Goal: Communication & Community: Ask a question

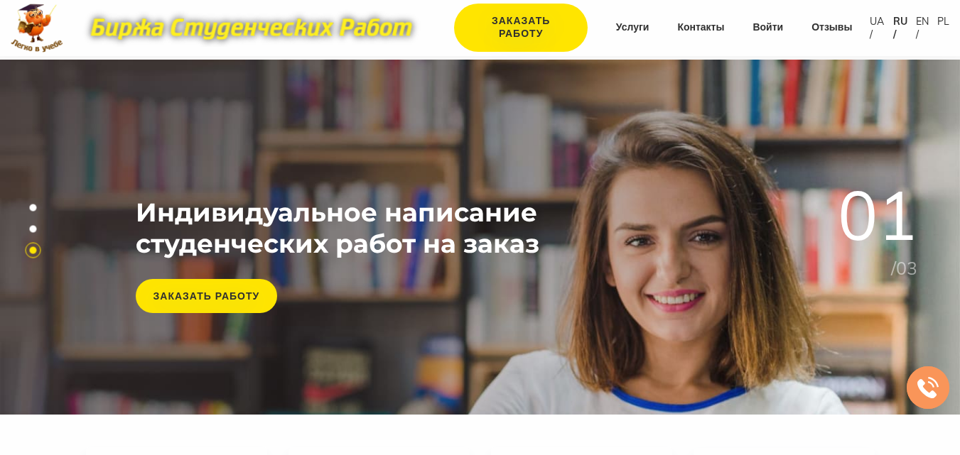
click at [779, 26] on link "Войти" at bounding box center [767, 28] width 31 height 14
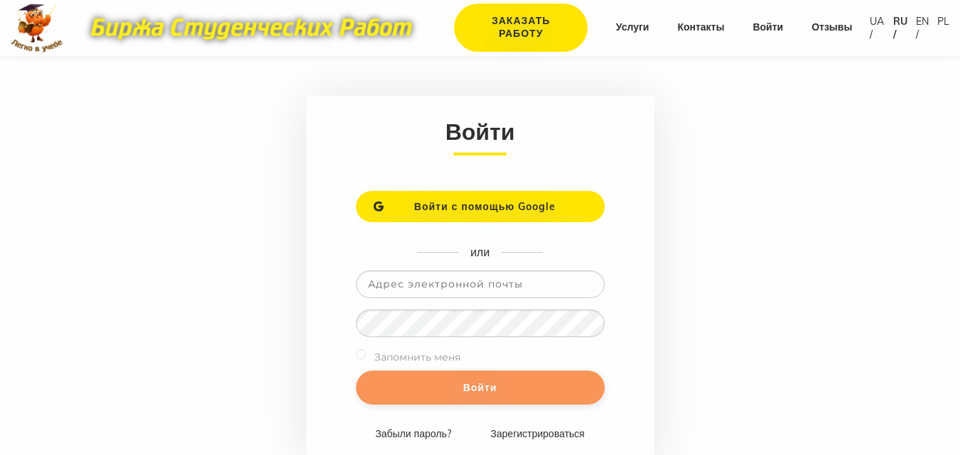
type input "[EMAIL_ADDRESS][DOMAIN_NAME]"
click at [457, 389] on input "Войти" at bounding box center [480, 388] width 249 height 34
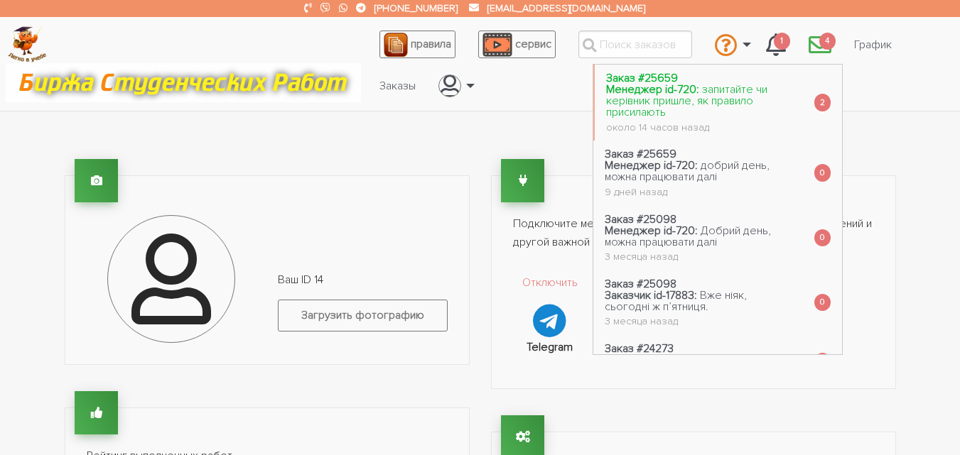
click at [764, 101] on link "Заказ #25659 Менеджер id-720: запитайте чи керівник пришле, як правило присилаю…" at bounding box center [698, 103] width 207 height 76
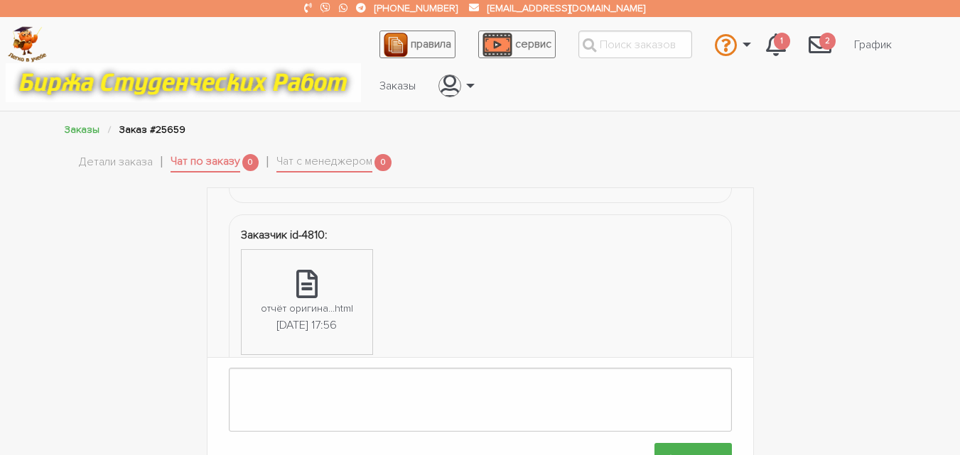
scroll to position [256, 0]
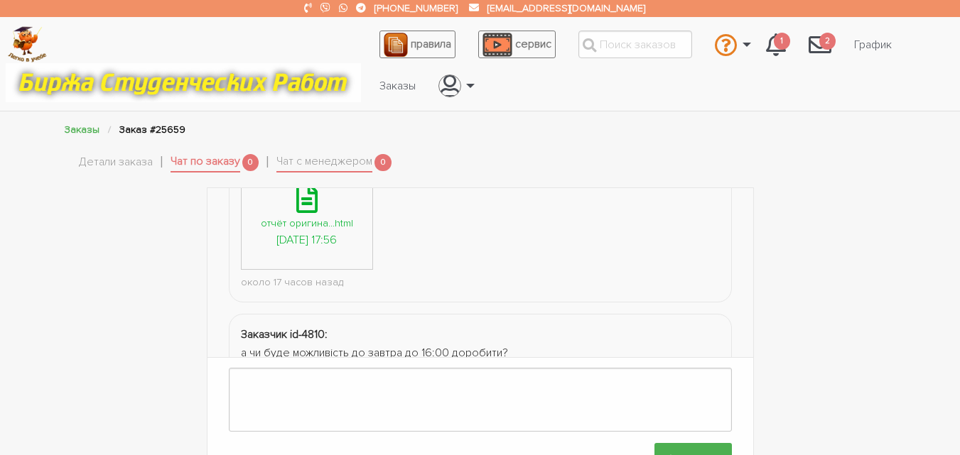
click at [317, 239] on div "23.09.2025, 17:56" at bounding box center [306, 241] width 60 height 18
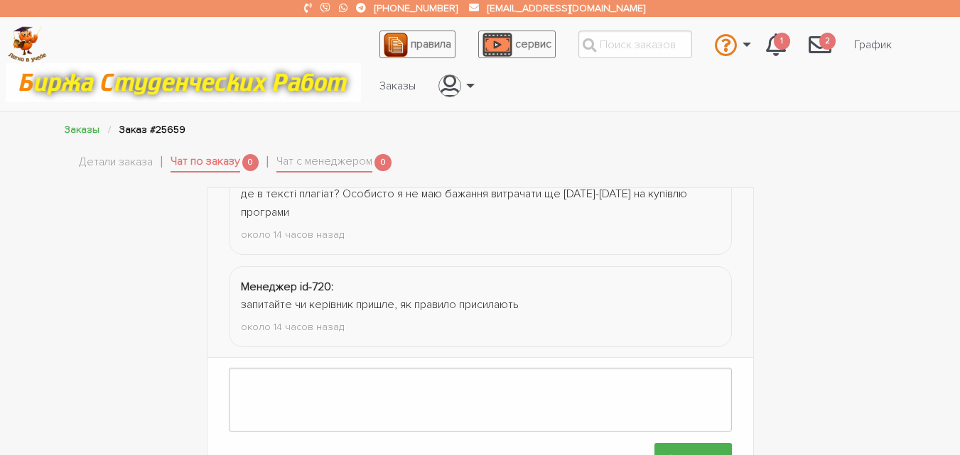
scroll to position [1205, 0]
click at [315, 163] on link "Чат с менеджером" at bounding box center [324, 163] width 96 height 20
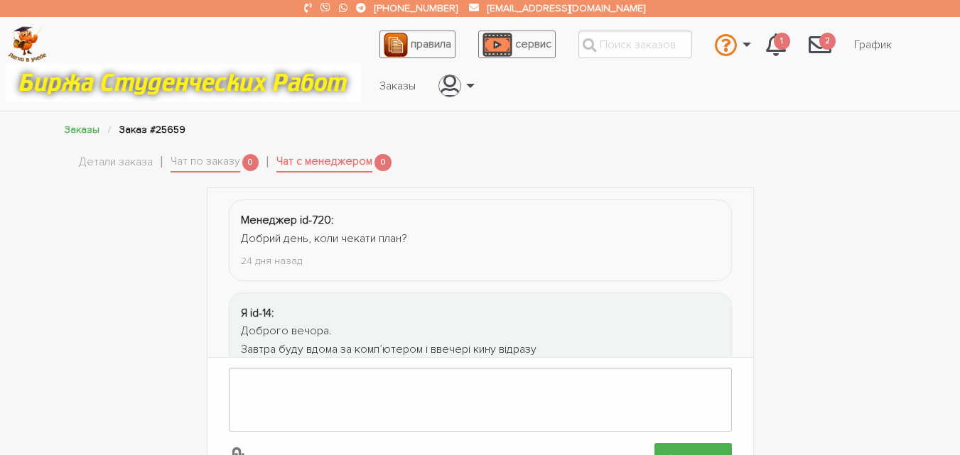
scroll to position [427, 0]
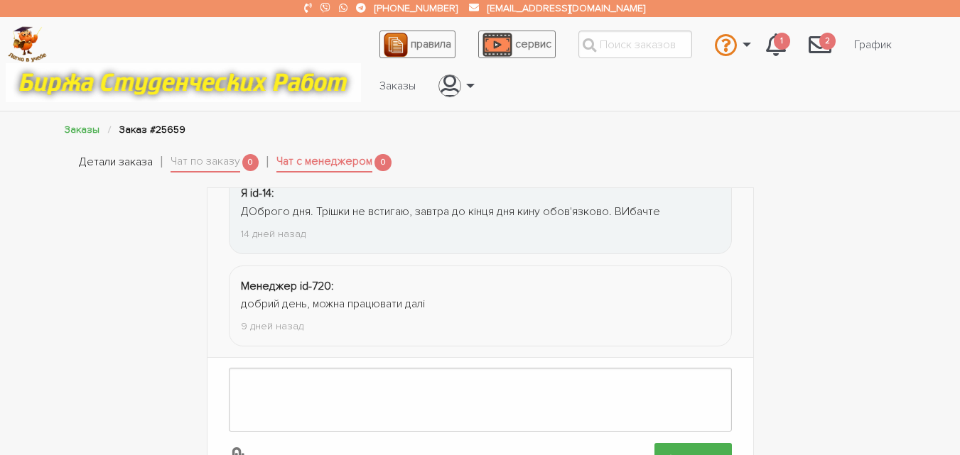
click at [108, 159] on link "Детали заказа" at bounding box center [116, 162] width 74 height 18
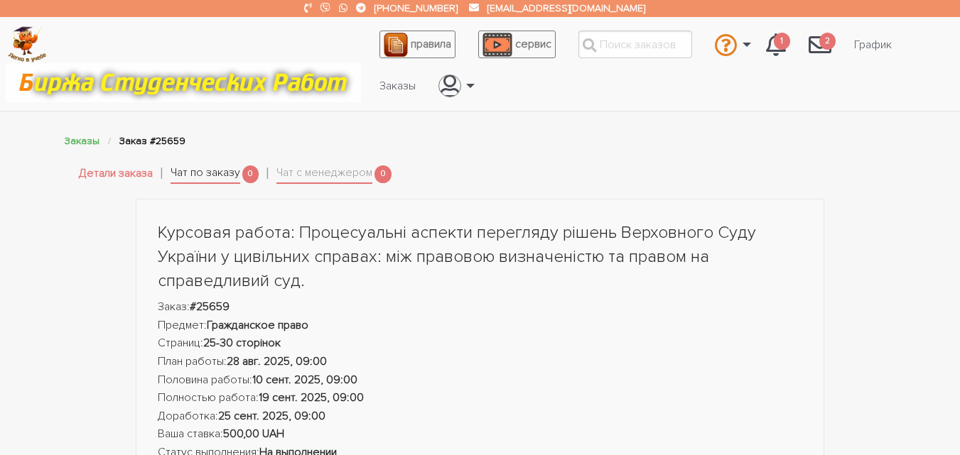
click at [237, 170] on link "Чат по заказу" at bounding box center [205, 174] width 70 height 20
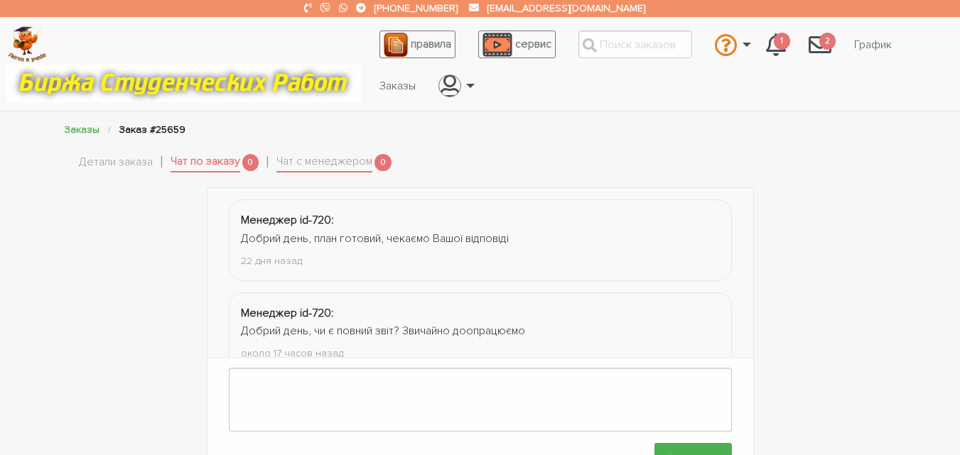
scroll to position [1205, 0]
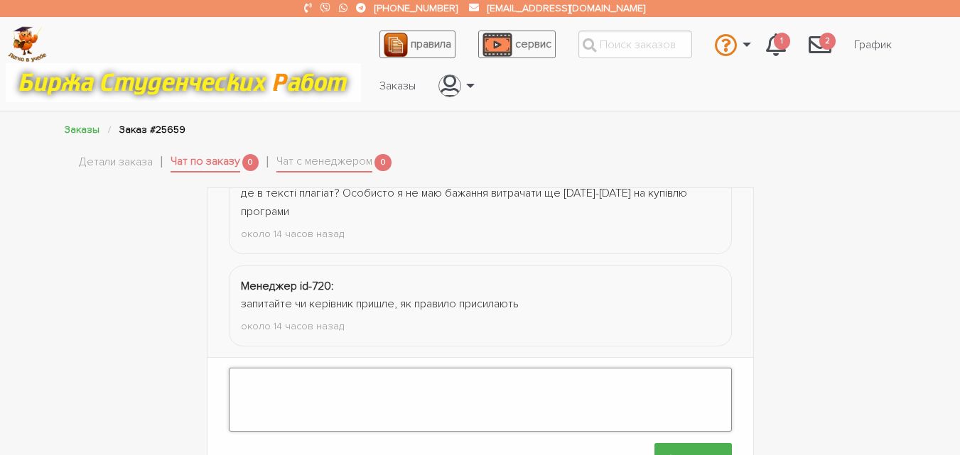
click at [352, 385] on textarea at bounding box center [480, 400] width 503 height 64
type textarea "Добрий день, на коли останній строк здачі?"
click at [681, 443] on input "Отправить" at bounding box center [692, 459] width 77 height 32
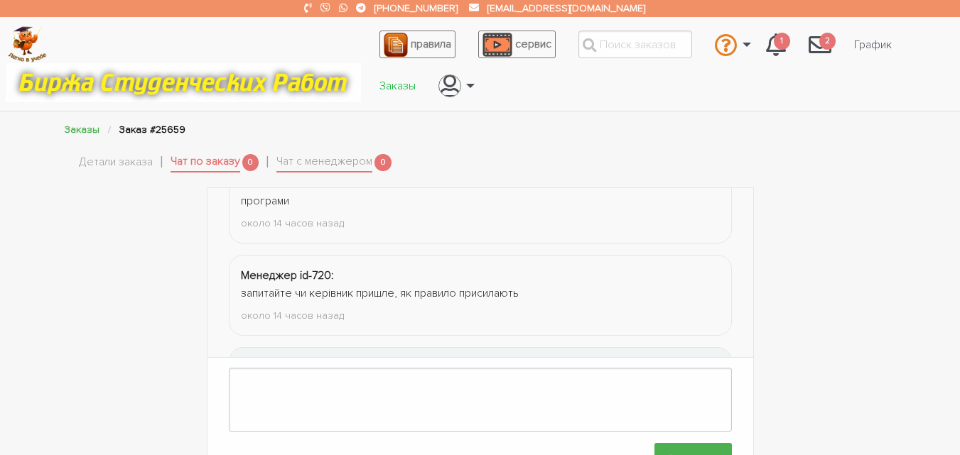
scroll to position [1298, 0]
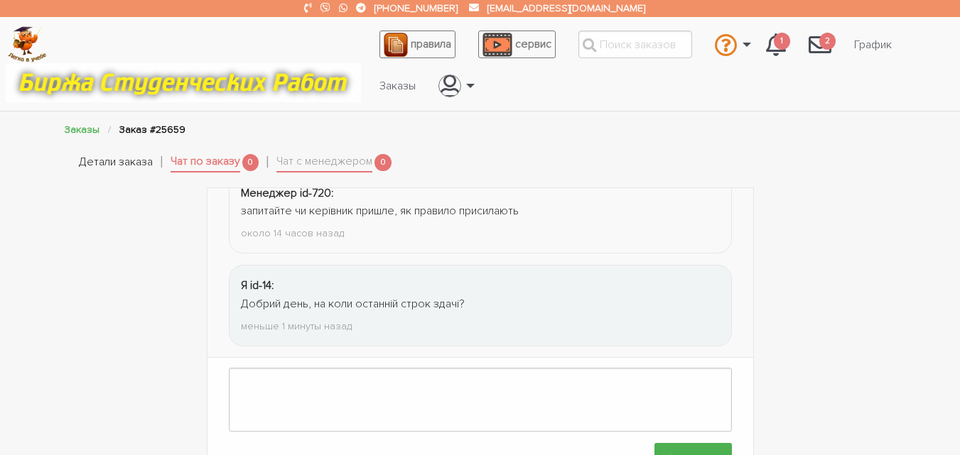
click at [107, 161] on link "Детали заказа" at bounding box center [116, 162] width 74 height 18
